Goal: Task Accomplishment & Management: Manage account settings

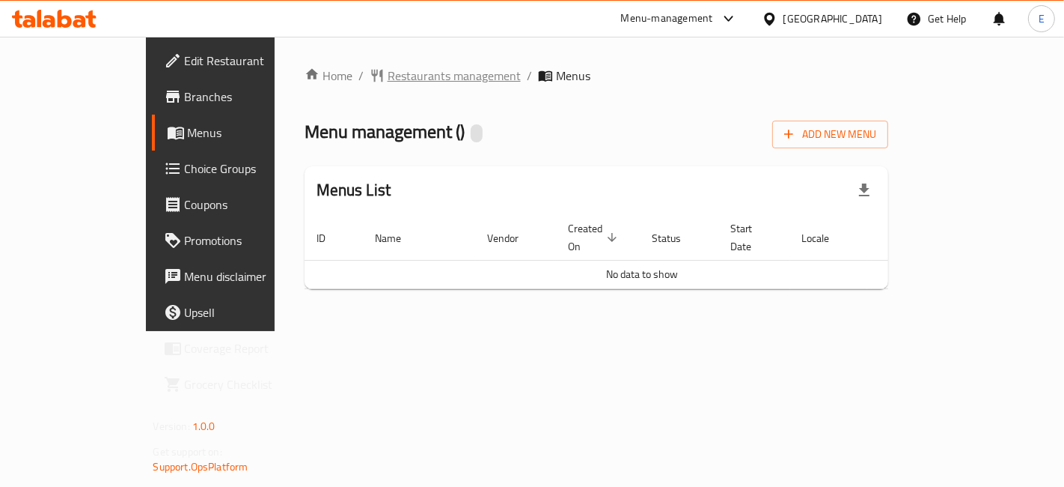
click at [388, 76] on span "Restaurants management" at bounding box center [454, 76] width 133 height 18
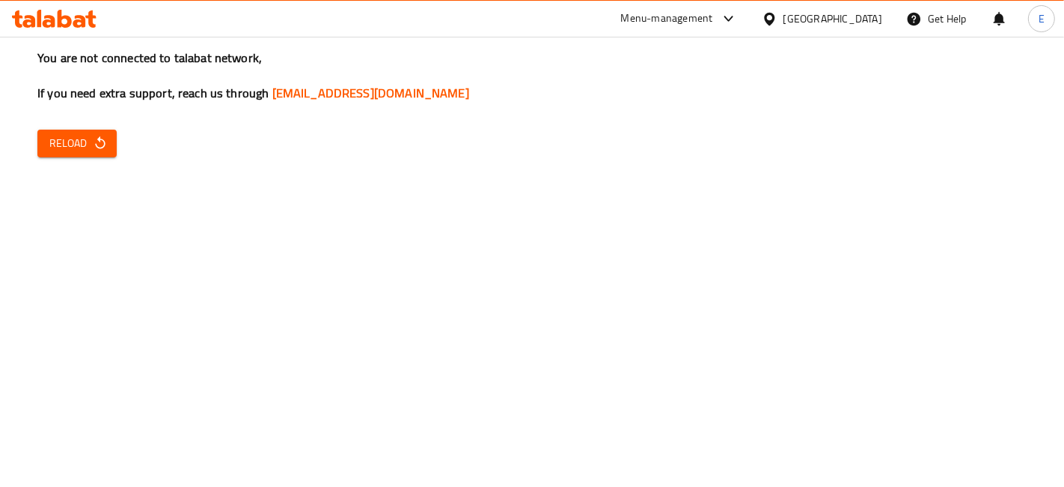
click at [43, 147] on button "Reload" at bounding box center [76, 143] width 79 height 28
click at [39, 166] on div "You are not connected to talabat network, If you need extra support, reach us t…" at bounding box center [532, 243] width 1064 height 487
click at [57, 152] on span "Reload" at bounding box center [76, 143] width 55 height 19
click at [114, 172] on div "You are not connected to talabat network, If you need extra support, reach us t…" at bounding box center [532, 243] width 1064 height 487
click at [94, 140] on icon "button" at bounding box center [100, 142] width 15 height 15
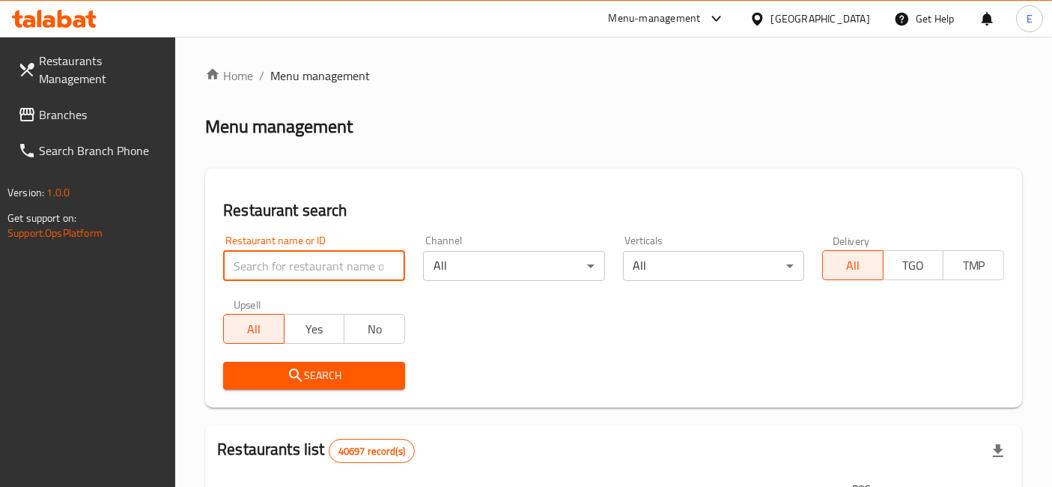
click at [330, 278] on input "search" at bounding box center [314, 266] width 182 height 30
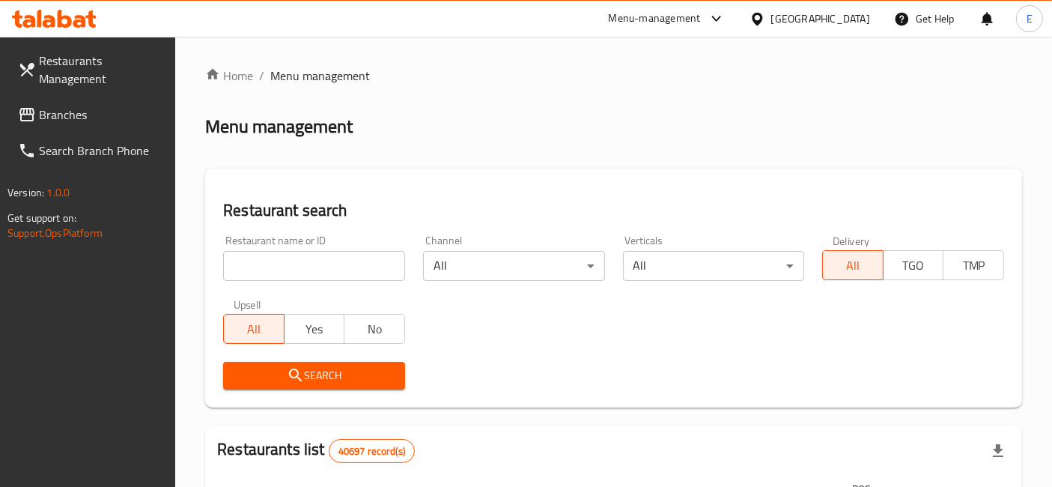
click at [514, 365] on div "Search" at bounding box center [613, 376] width 799 height 46
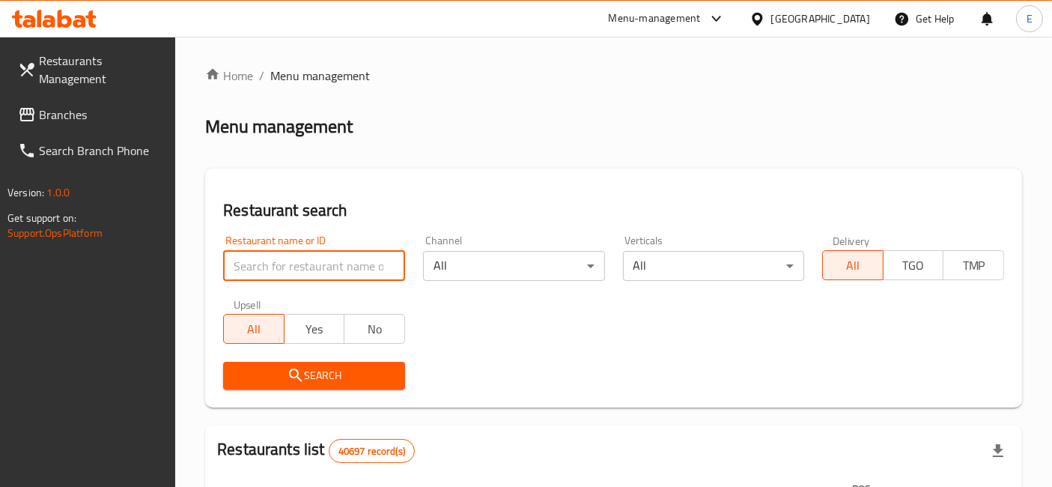
click at [340, 251] on input "search" at bounding box center [314, 266] width 182 height 30
type input "kababji"
click button "Search" at bounding box center [314, 376] width 182 height 28
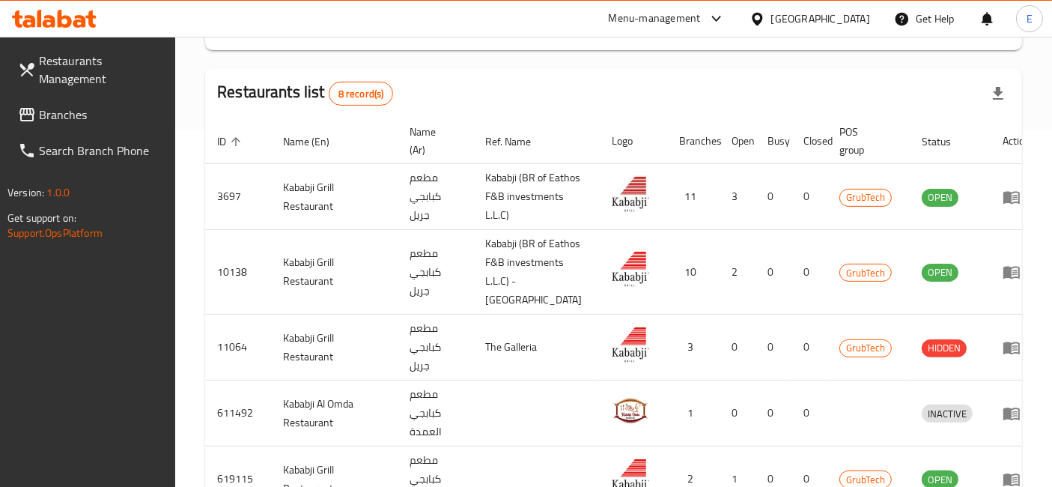
scroll to position [589, 0]
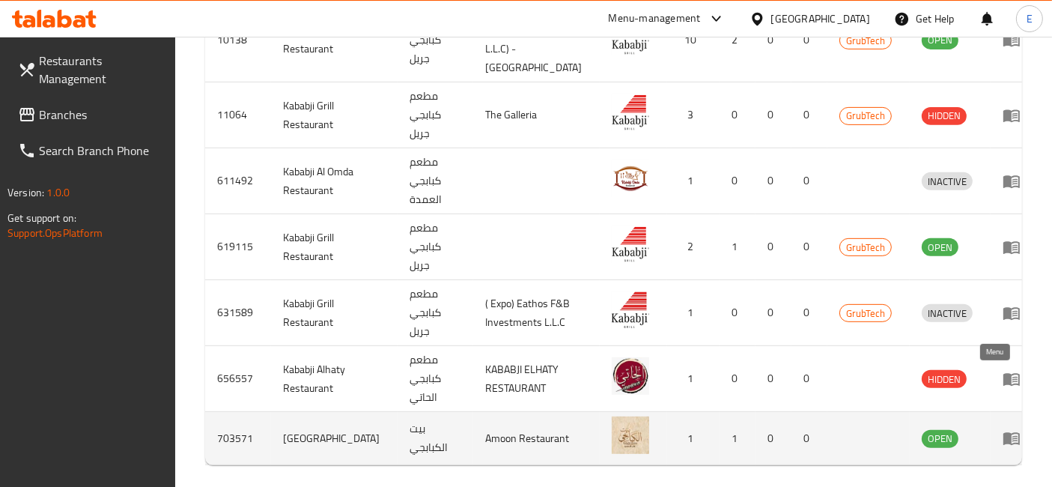
click at [1003, 433] on icon "enhanced table" at bounding box center [1011, 439] width 16 height 13
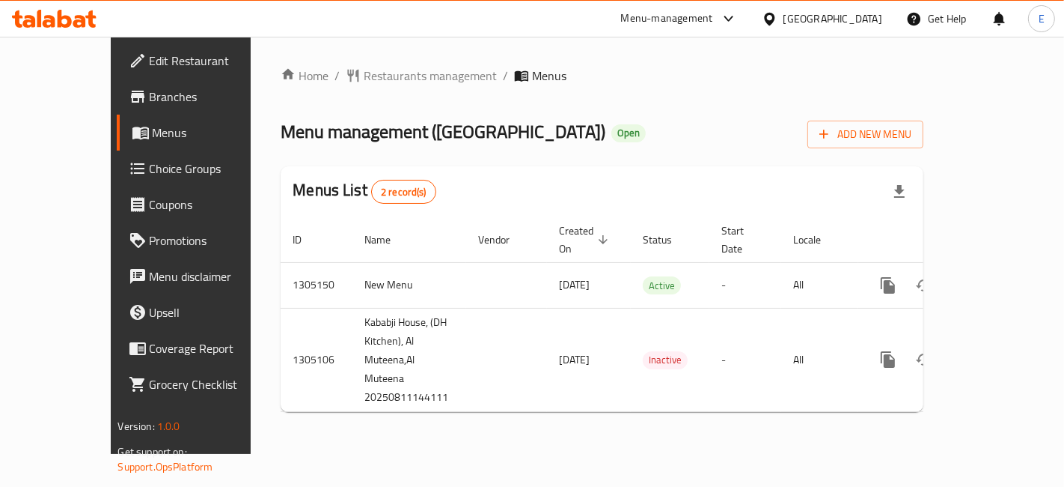
click at [117, 146] on link "Menus" at bounding box center [202, 133] width 171 height 36
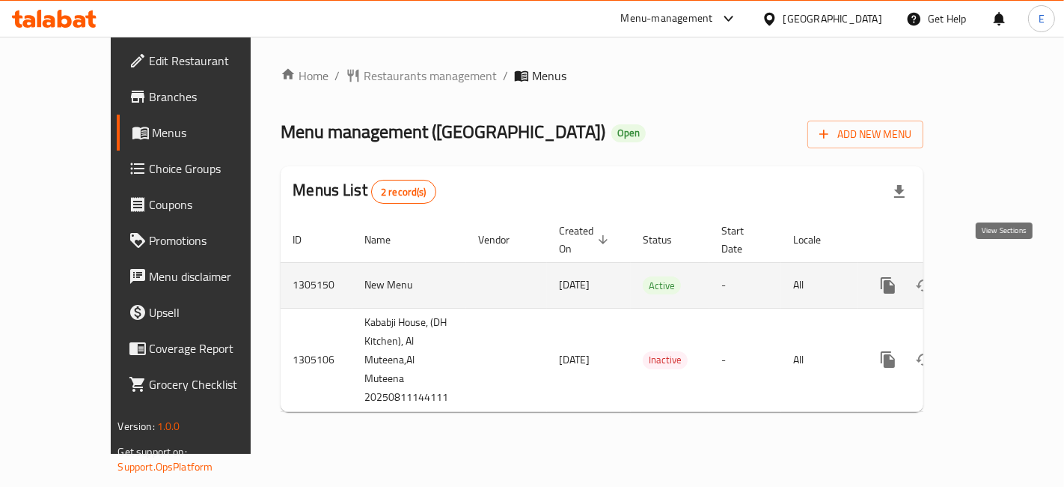
click at [1001, 276] on icon "enhanced table" at bounding box center [996, 285] width 18 height 18
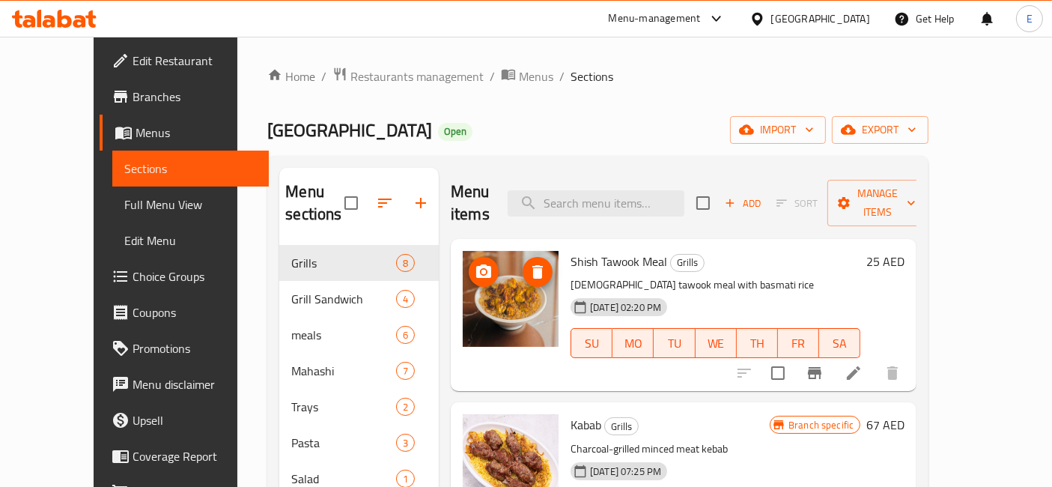
click at [513, 275] on img at bounding box center [511, 299] width 96 height 96
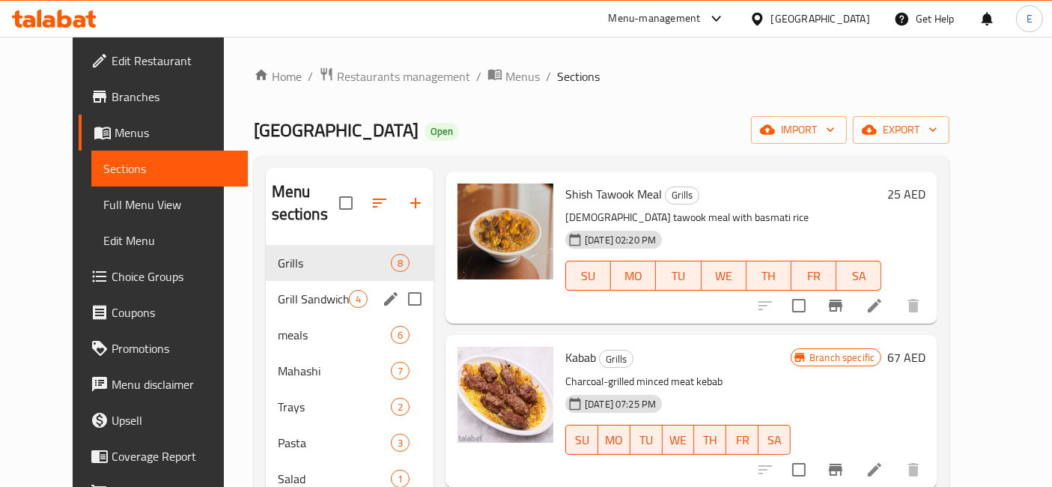
click at [288, 290] on span "Grill Sandwich" at bounding box center [313, 299] width 71 height 18
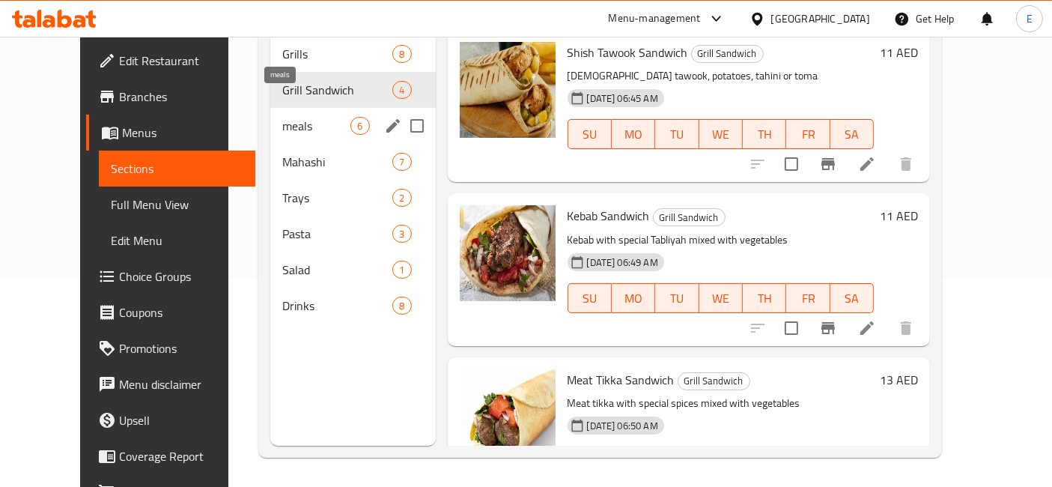
click at [282, 117] on span "meals" at bounding box center [316, 126] width 68 height 18
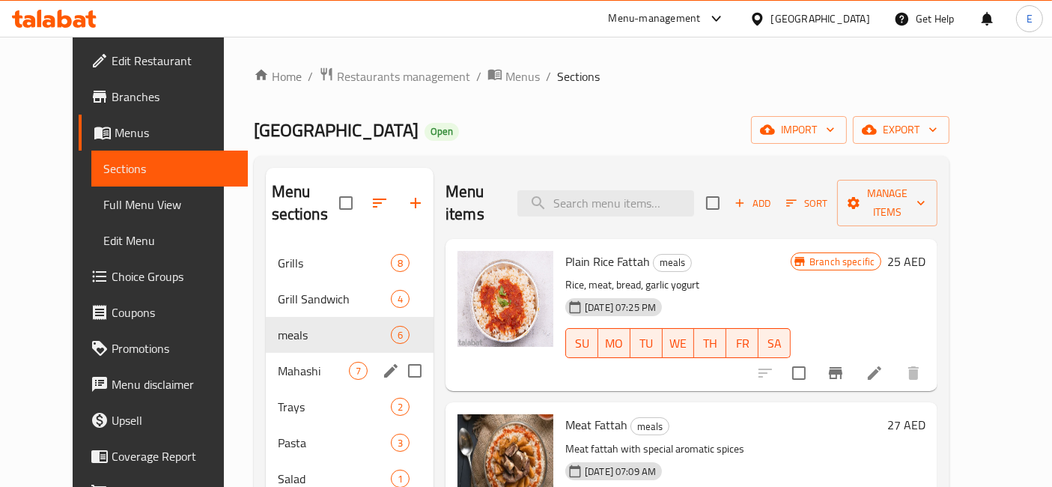
click at [266, 353] on div "Mahashi 7" at bounding box center [350, 371] width 168 height 36
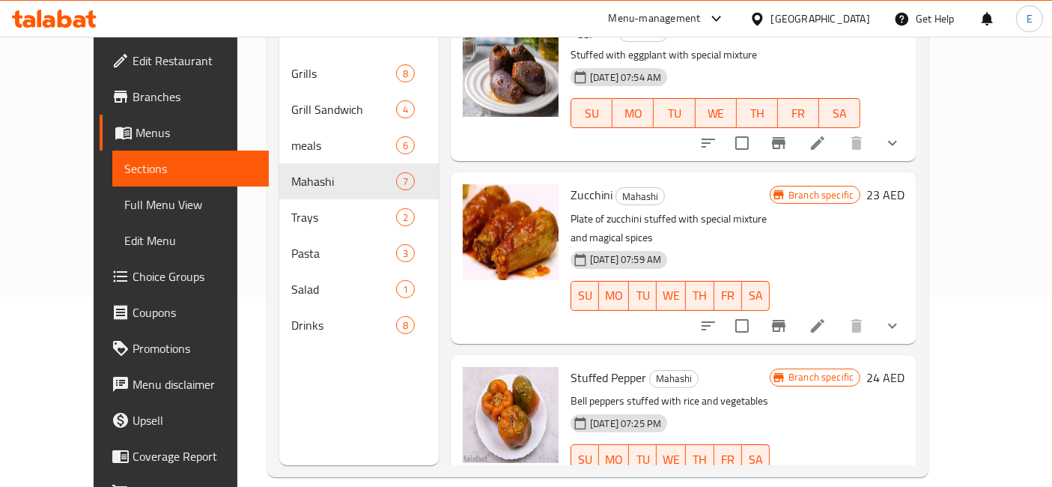
scroll to position [209, 0]
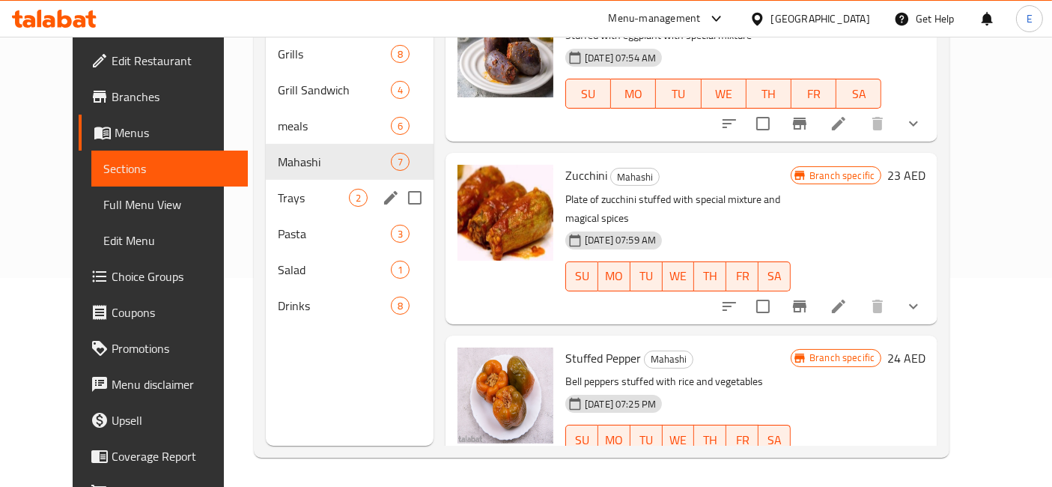
click at [278, 189] on span "Trays" at bounding box center [313, 198] width 71 height 18
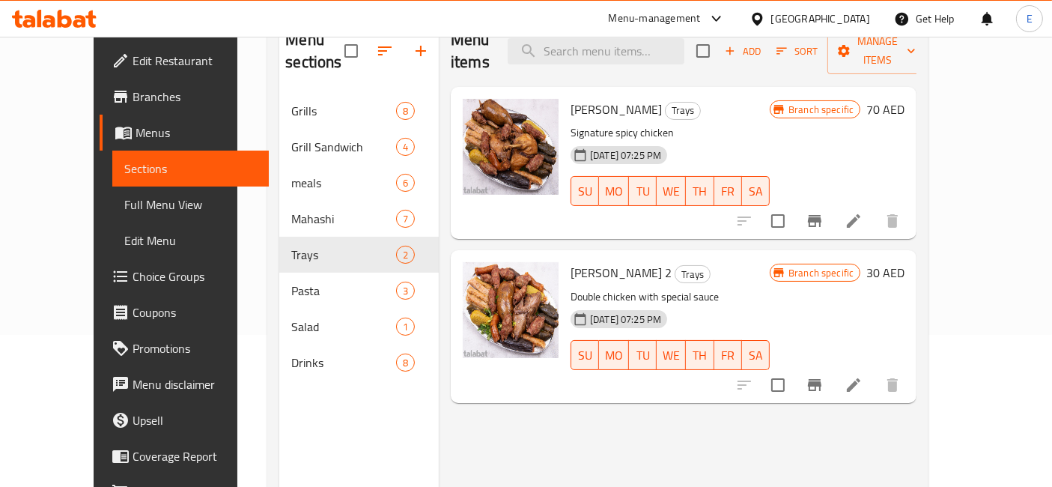
scroll to position [153, 0]
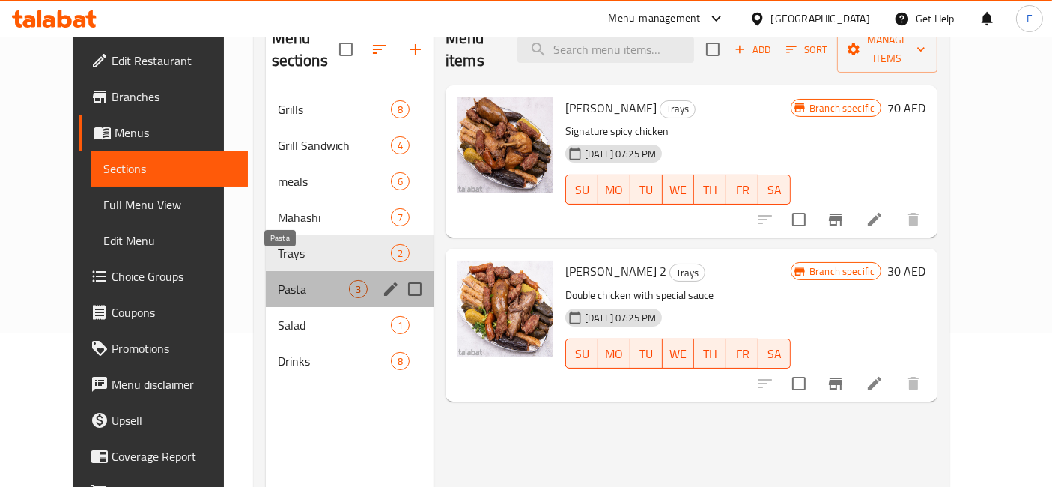
click at [278, 280] on span "Pasta" at bounding box center [313, 289] width 71 height 18
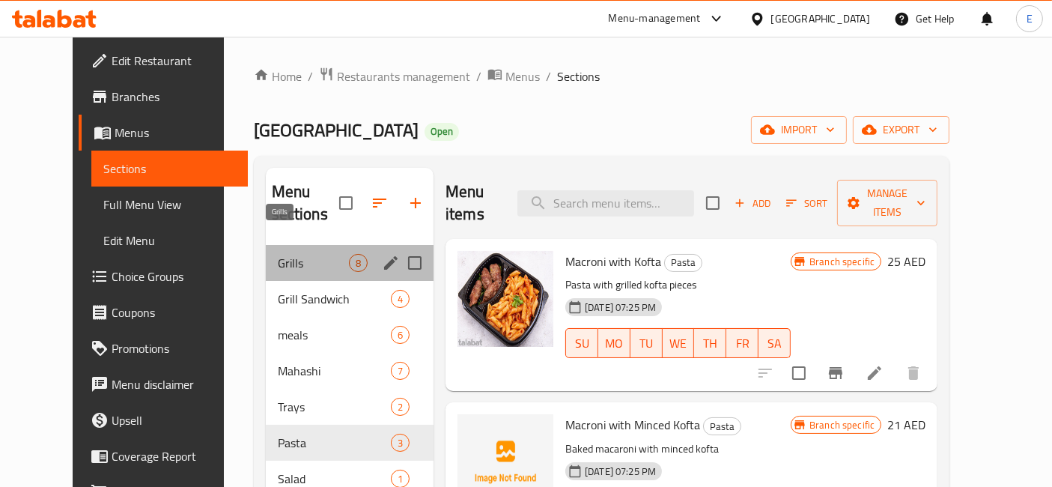
click at [278, 254] on span "Grills" at bounding box center [313, 263] width 71 height 18
